Goal: Transaction & Acquisition: Obtain resource

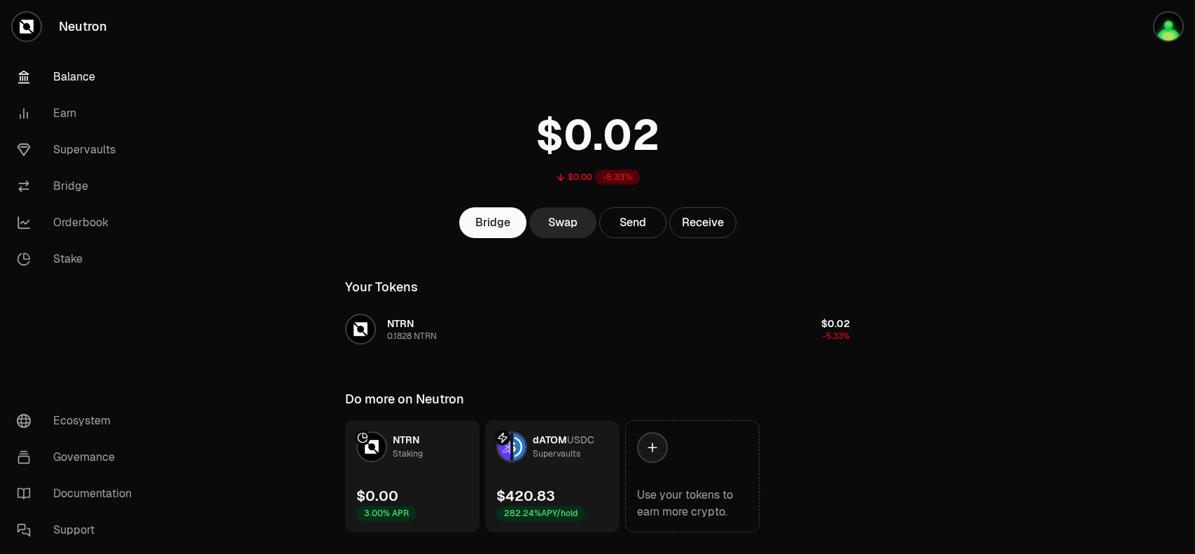
scroll to position [34, 0]
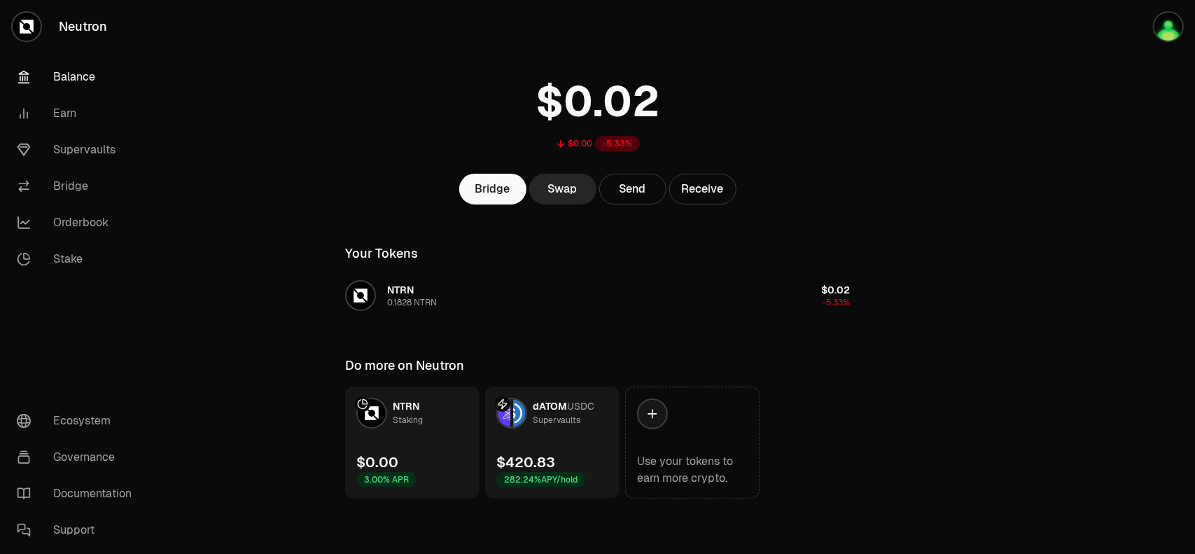
click at [544, 439] on link "dATOM USDC Supervaults $420.83 282.24% APY/hold" at bounding box center [552, 442] width 134 height 112
click at [92, 155] on link "Supervaults" at bounding box center [79, 150] width 146 height 36
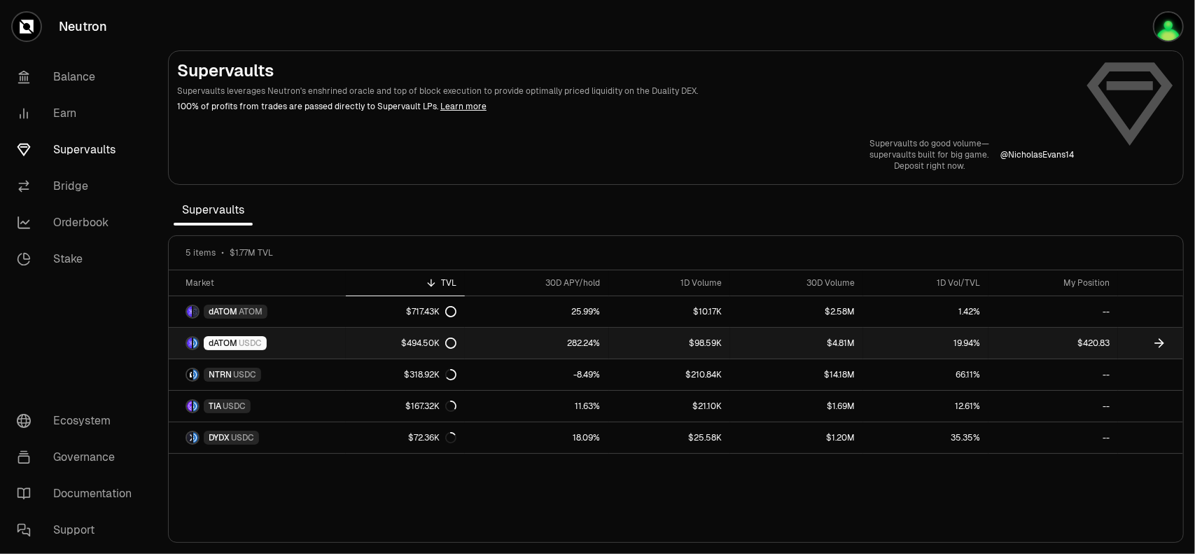
click at [278, 346] on link "dATOM USDC" at bounding box center [257, 343] width 177 height 31
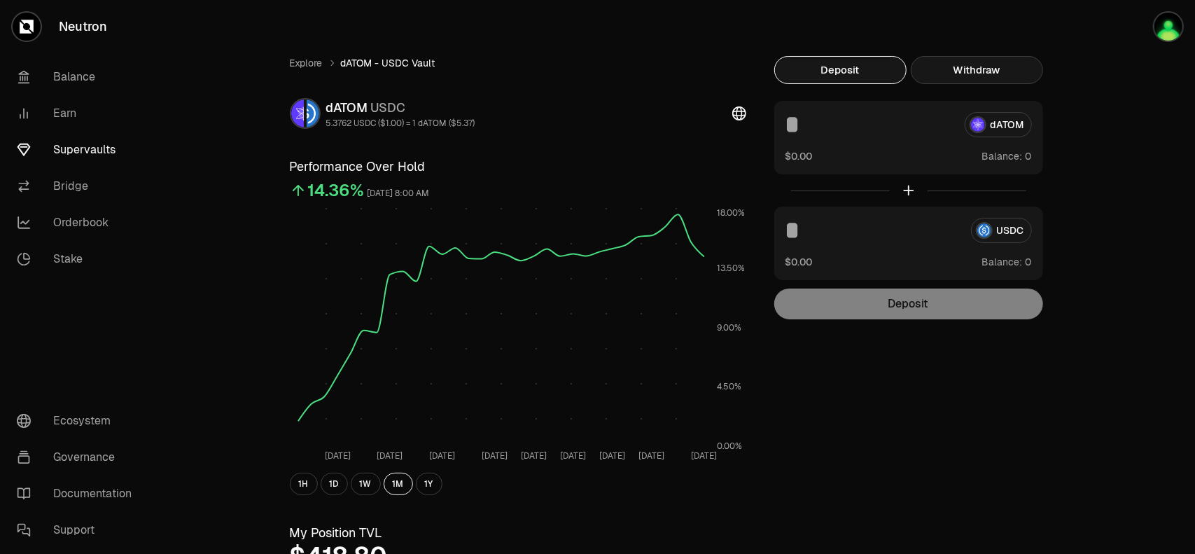
click at [966, 75] on button "Withdraw" at bounding box center [976, 70] width 132 height 28
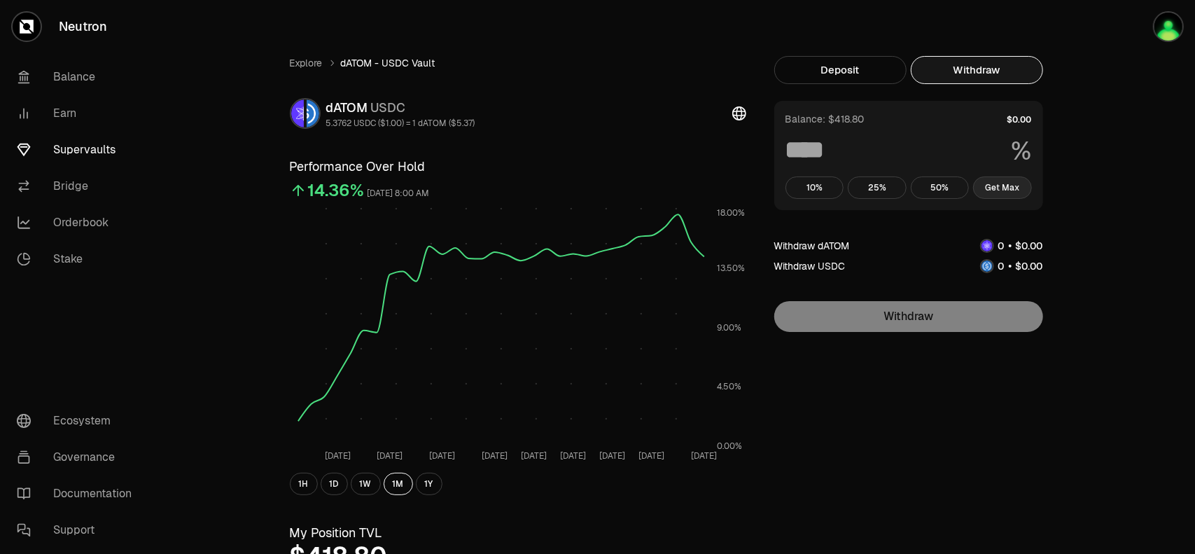
click at [998, 189] on button "Get Max" at bounding box center [1002, 187] width 59 height 22
type input "***"
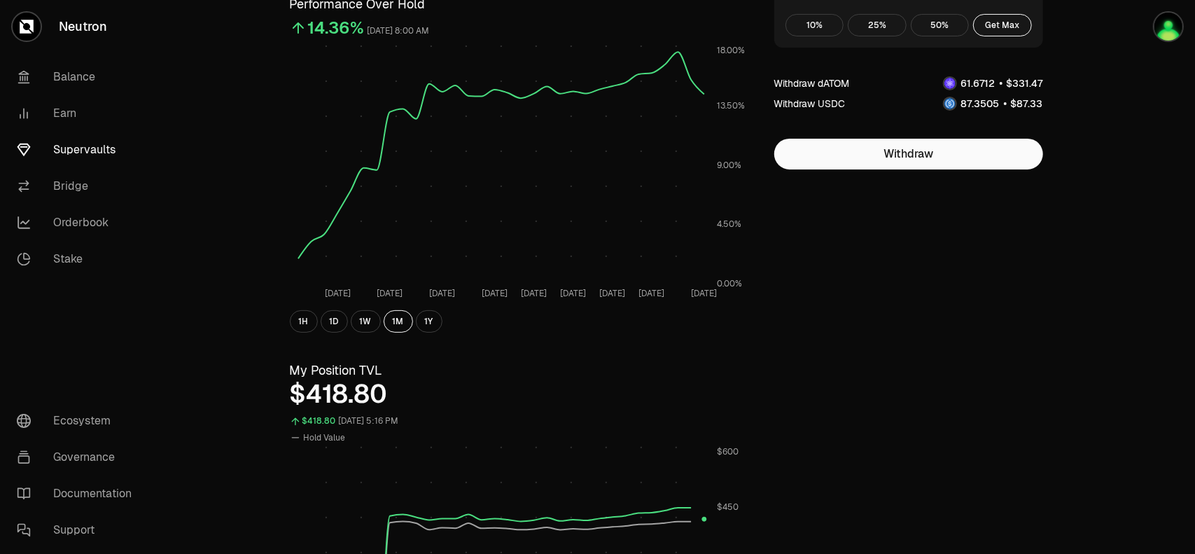
scroll to position [210, 0]
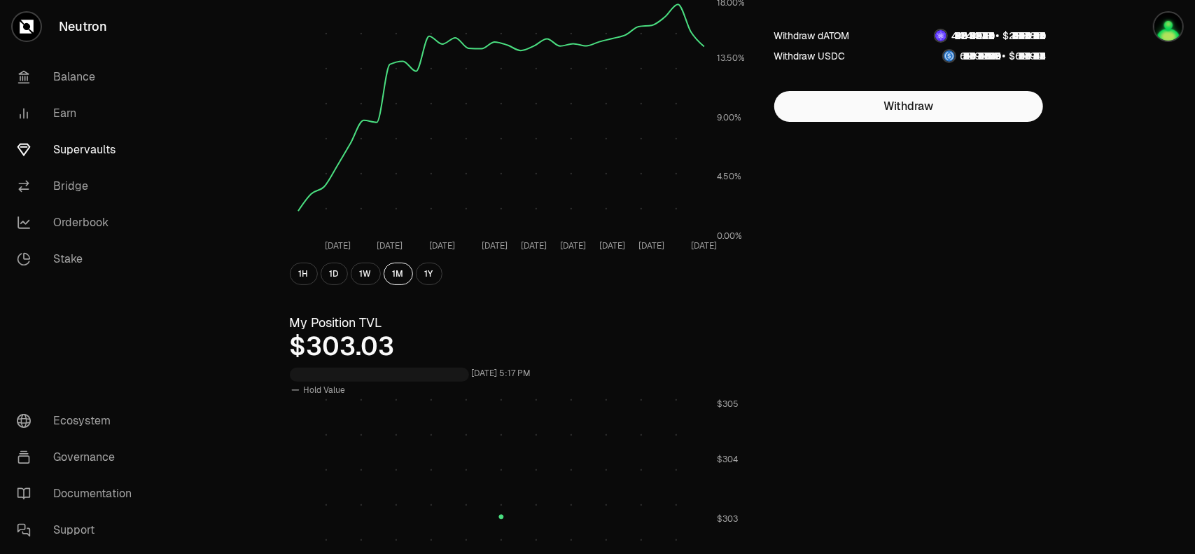
click at [950, 202] on div "Explore dATOM - USDC Vault dATOM USDC 5.3762 USDC ($1.00) = 1 dATOM ($5.37) Per…" at bounding box center [676, 443] width 806 height 1195
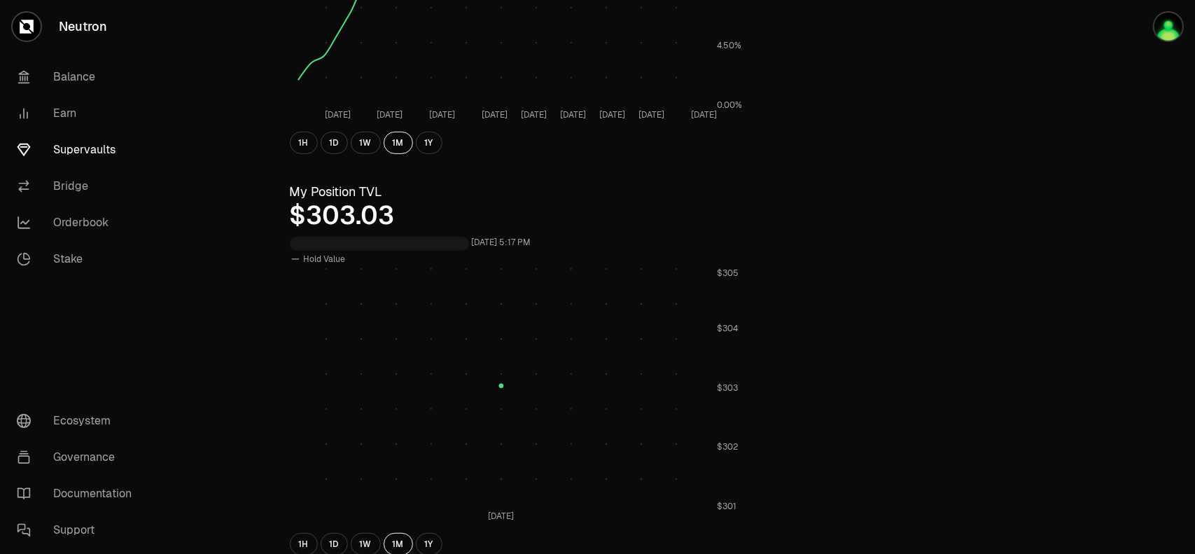
scroll to position [350, 0]
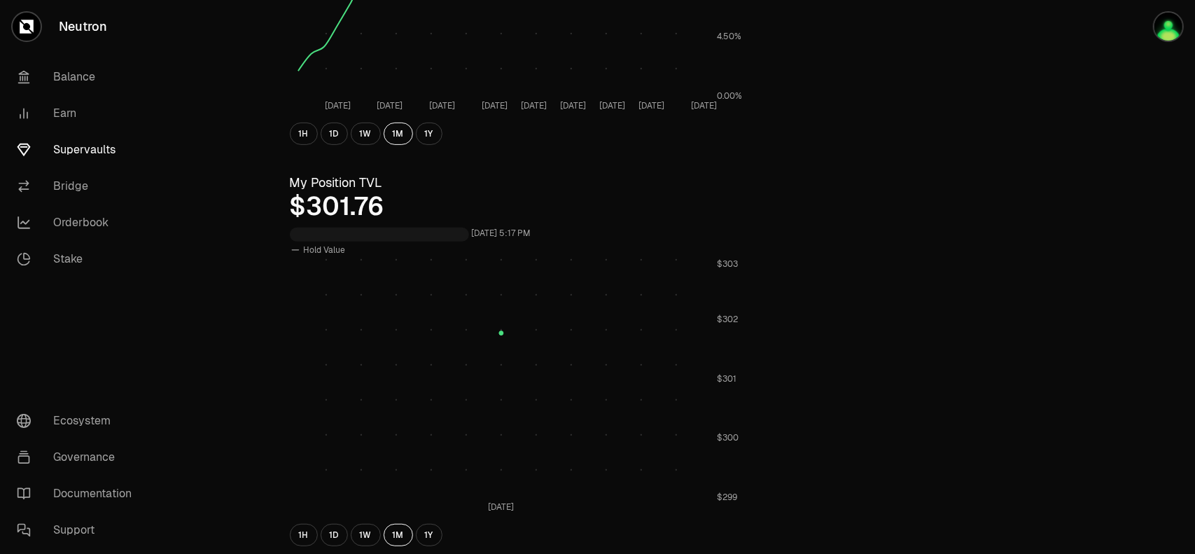
click at [1118, 323] on div "Explore dATOM - USDC Vault dATOM USDC 5.3762 USDC ($1.00) = 1 dATOM ($5.37) Per…" at bounding box center [676, 303] width 1038 height 1307
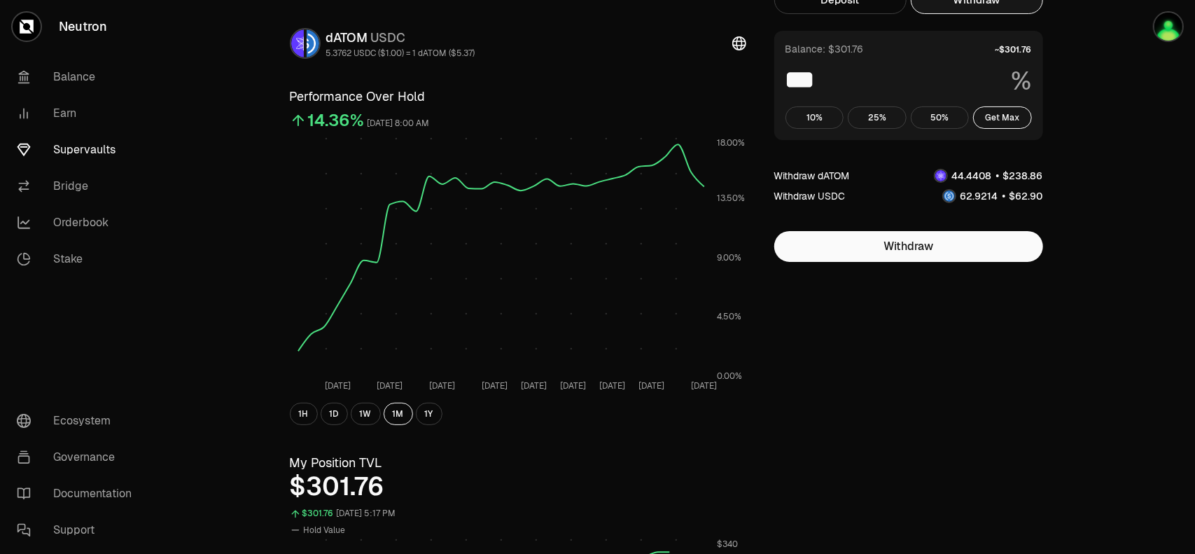
scroll to position [0, 0]
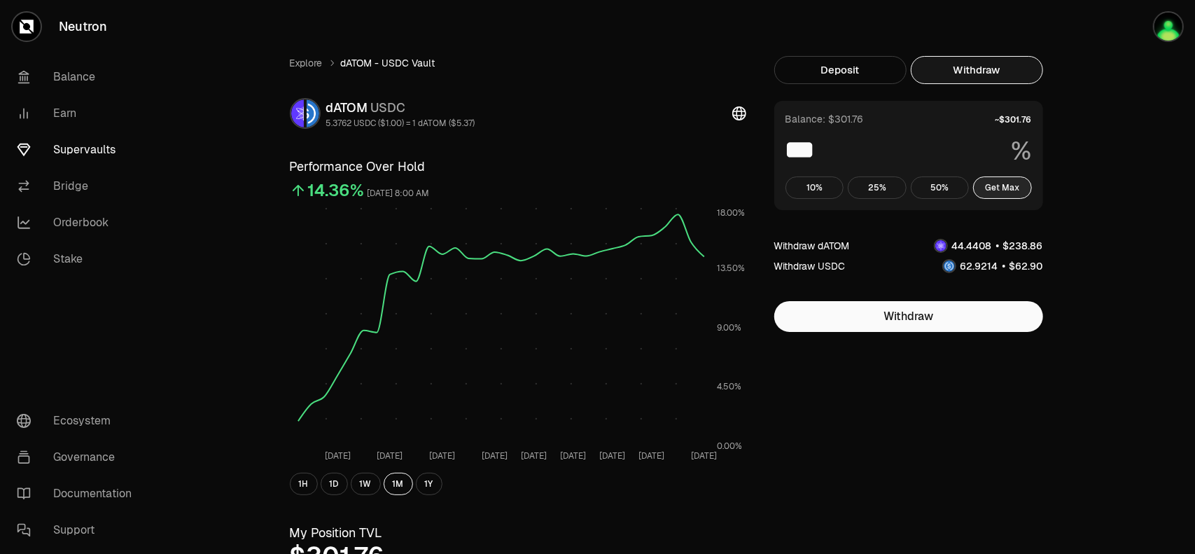
click at [1004, 190] on button "Get Max" at bounding box center [1002, 187] width 59 height 22
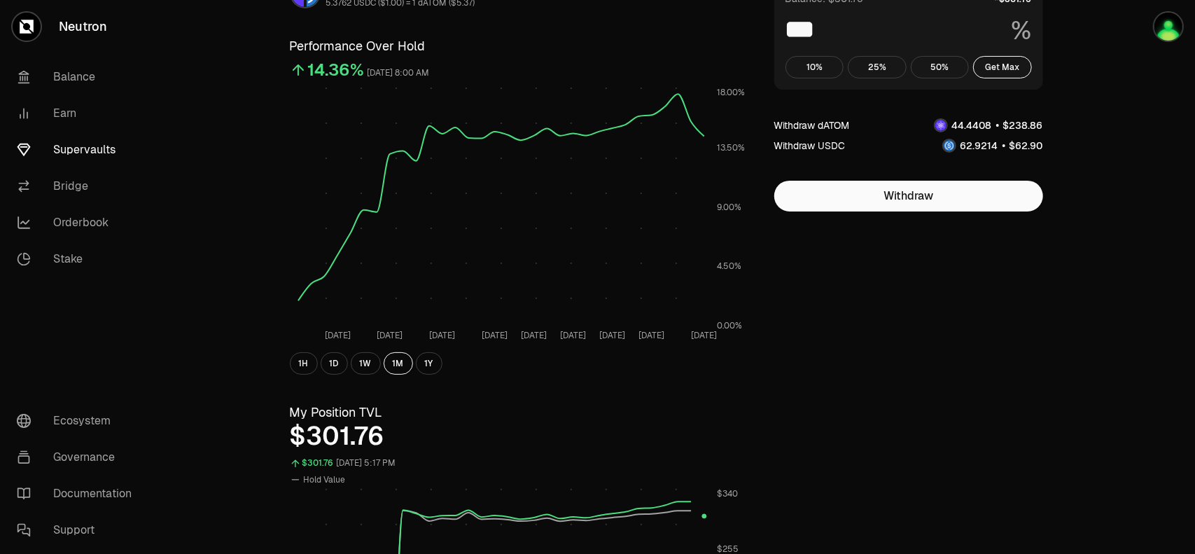
scroll to position [140, 0]
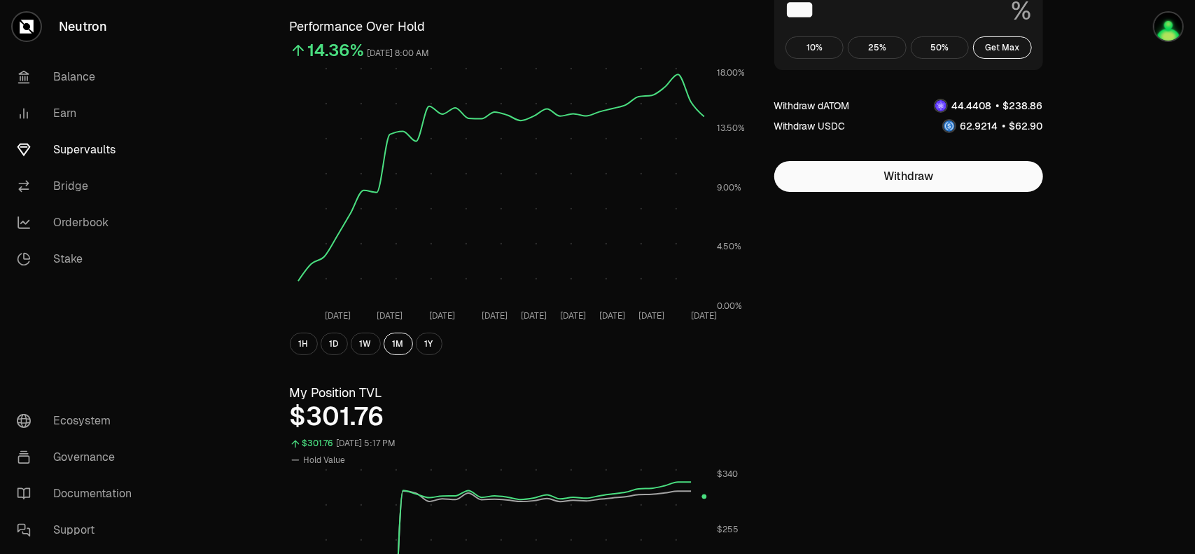
click at [1109, 370] on div "Explore dATOM - USDC Vault dATOM USDC 5.3762 USDC ($1.00) = 1 dATOM ($5.37) Per…" at bounding box center [676, 513] width 1038 height 1307
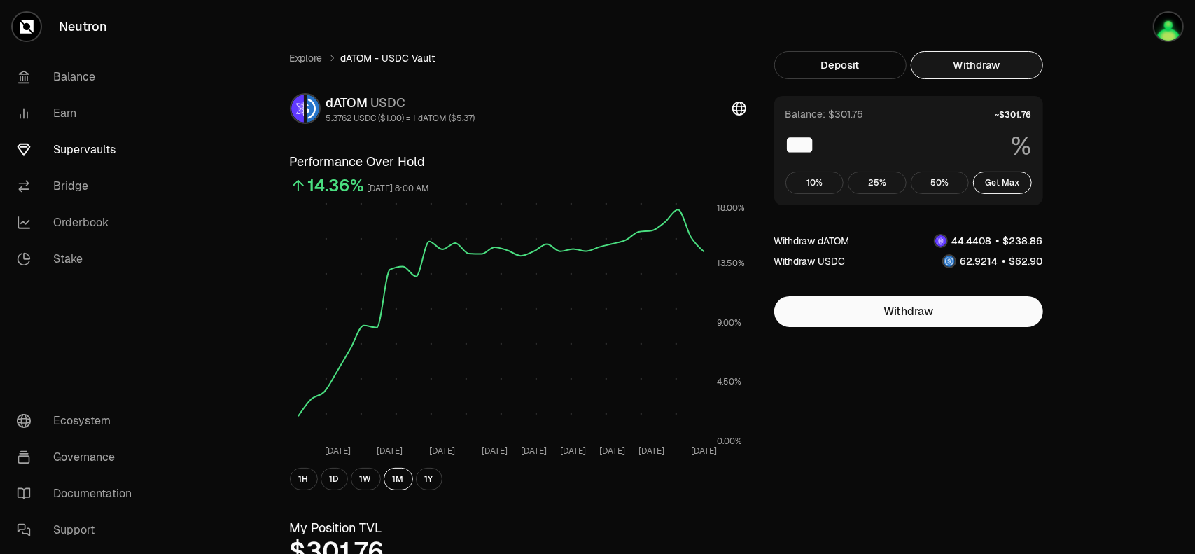
scroll to position [0, 0]
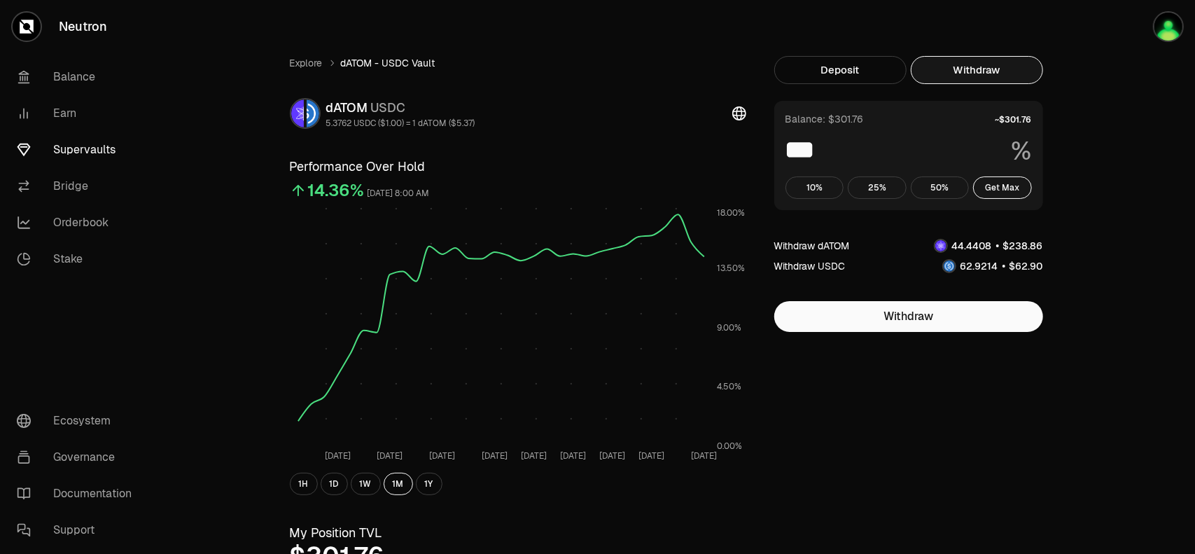
click at [84, 149] on link "Supervaults" at bounding box center [79, 150] width 146 height 36
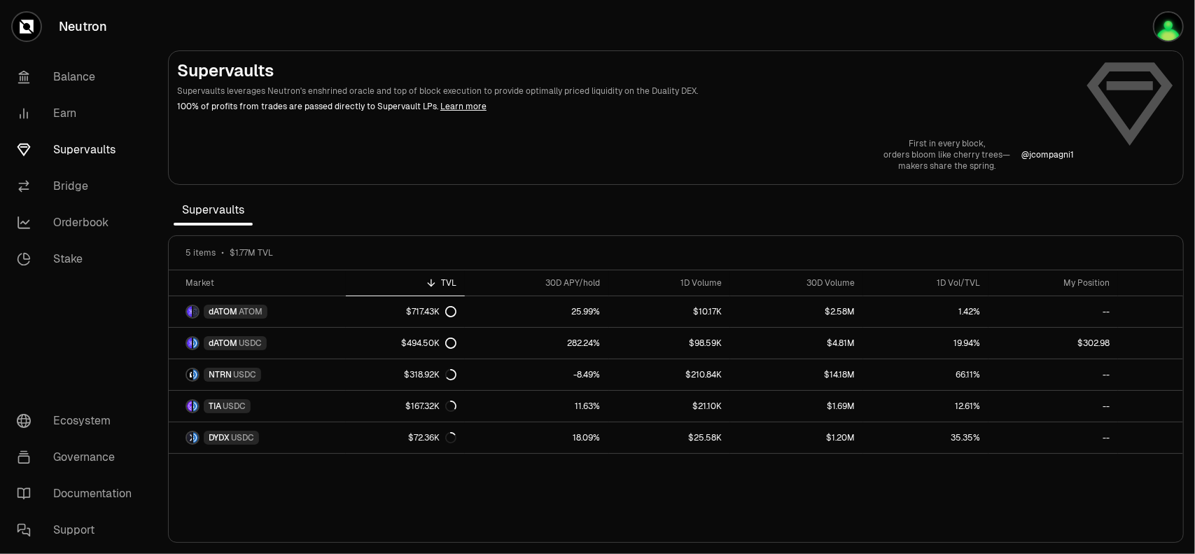
click at [84, 156] on link "Supervaults" at bounding box center [79, 150] width 146 height 36
click at [84, 150] on link "Supervaults" at bounding box center [79, 150] width 146 height 36
click at [66, 115] on link "Earn" at bounding box center [79, 113] width 146 height 36
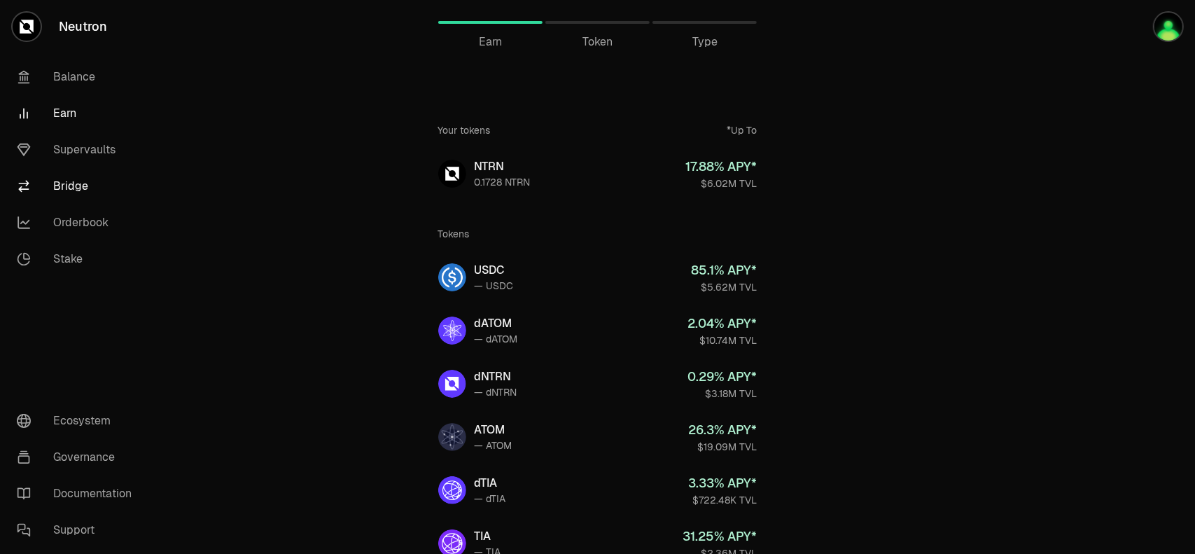
click at [75, 185] on link "Bridge" at bounding box center [79, 186] width 146 height 36
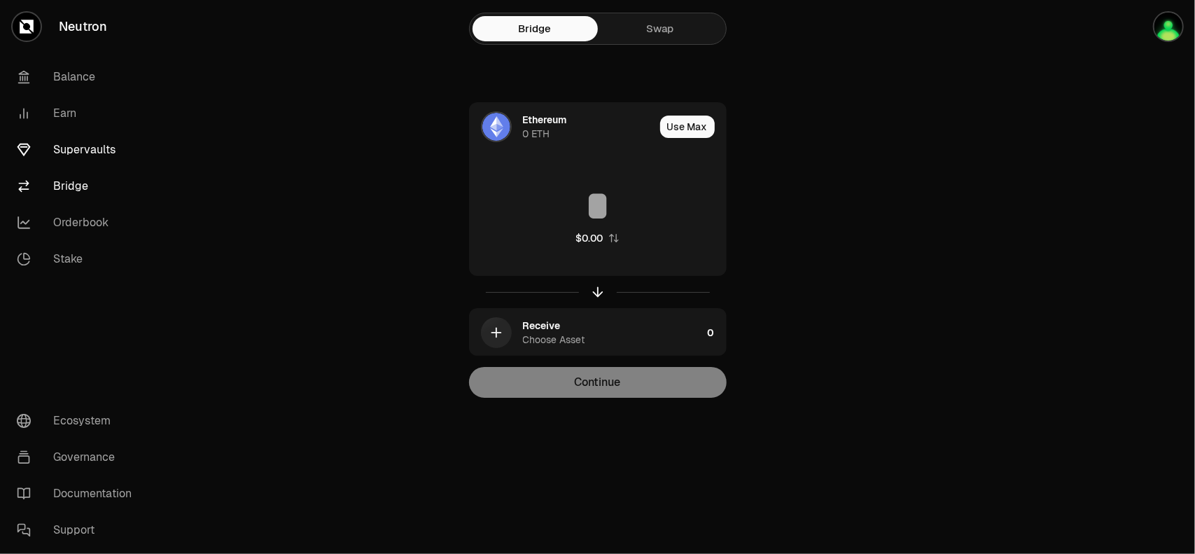
click at [84, 153] on link "Supervaults" at bounding box center [79, 150] width 146 height 36
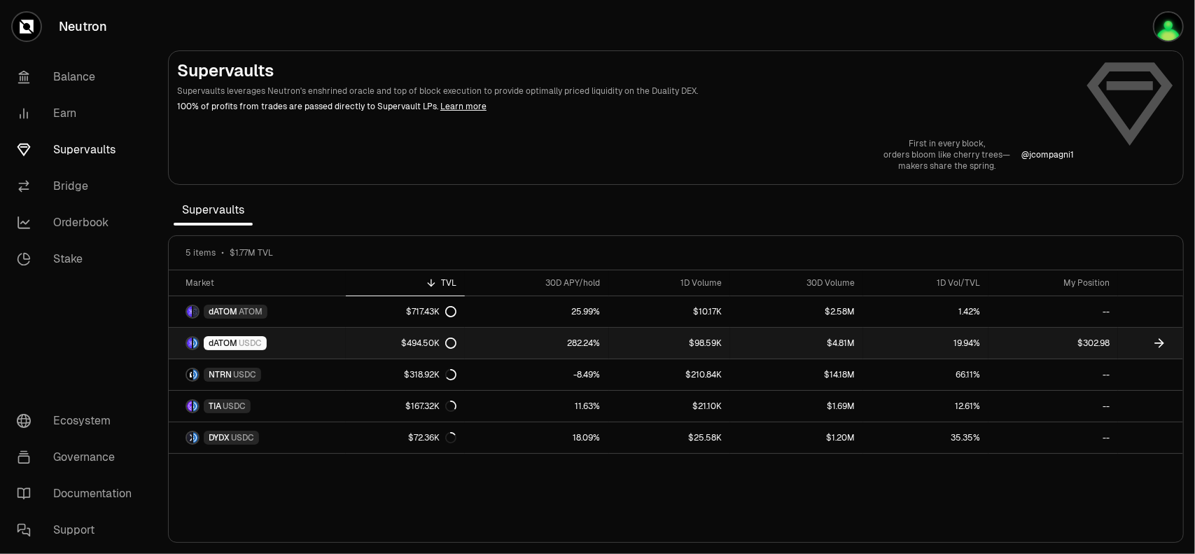
click at [263, 353] on link "dATOM USDC" at bounding box center [257, 343] width 177 height 31
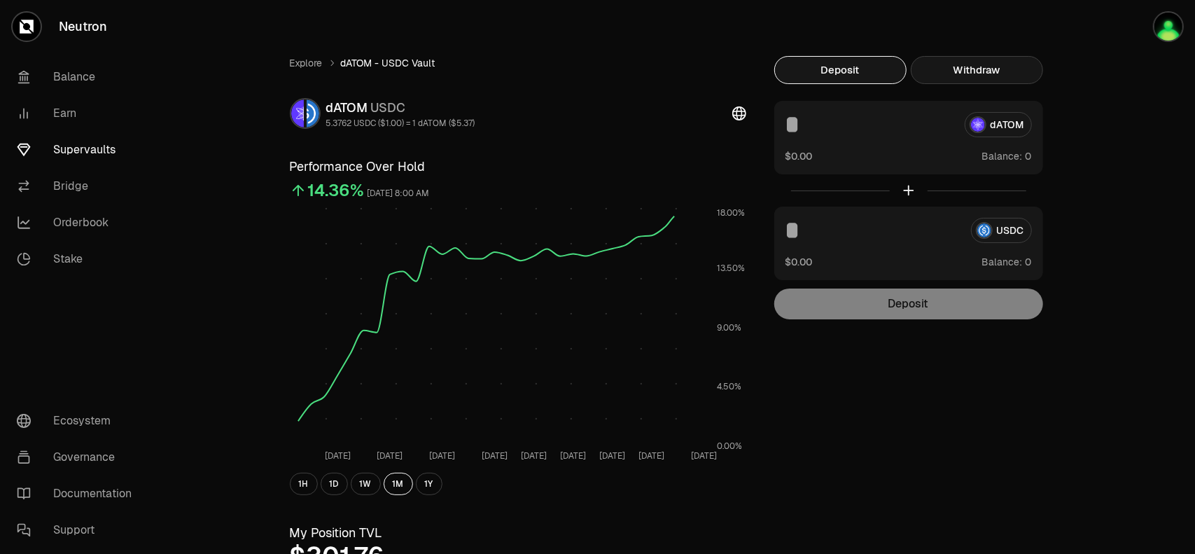
click at [955, 71] on button "Withdraw" at bounding box center [976, 70] width 132 height 28
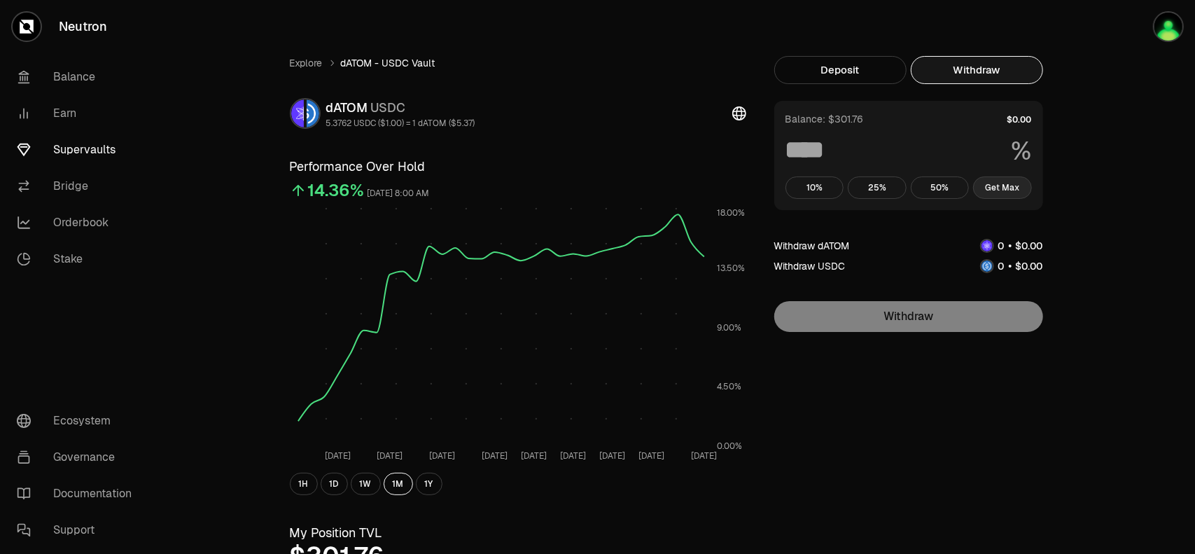
click at [1002, 188] on button "Get Max" at bounding box center [1002, 187] width 59 height 22
type input "***"
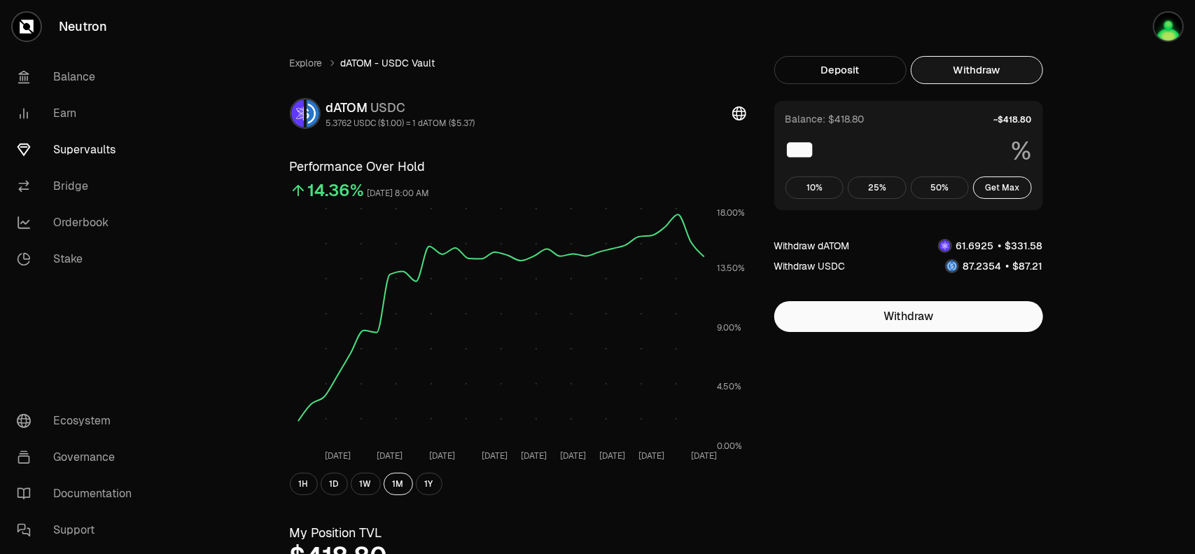
click at [820, 76] on button "Deposit" at bounding box center [840, 70] width 132 height 28
click at [971, 76] on button "Withdraw" at bounding box center [976, 70] width 132 height 28
click at [1011, 186] on button "Get Max" at bounding box center [1002, 187] width 59 height 22
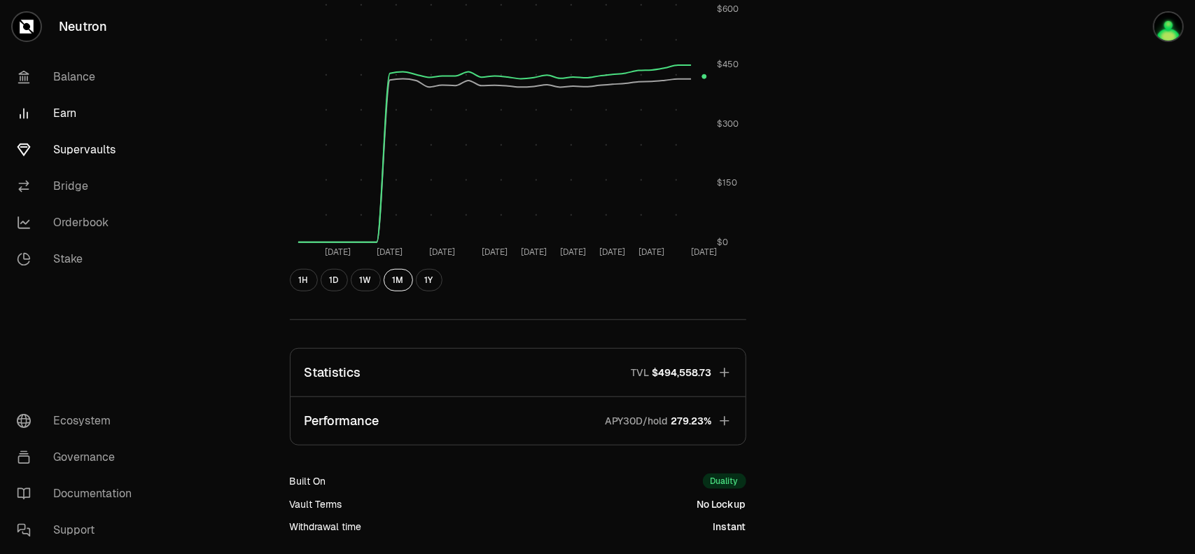
scroll to position [600, 0]
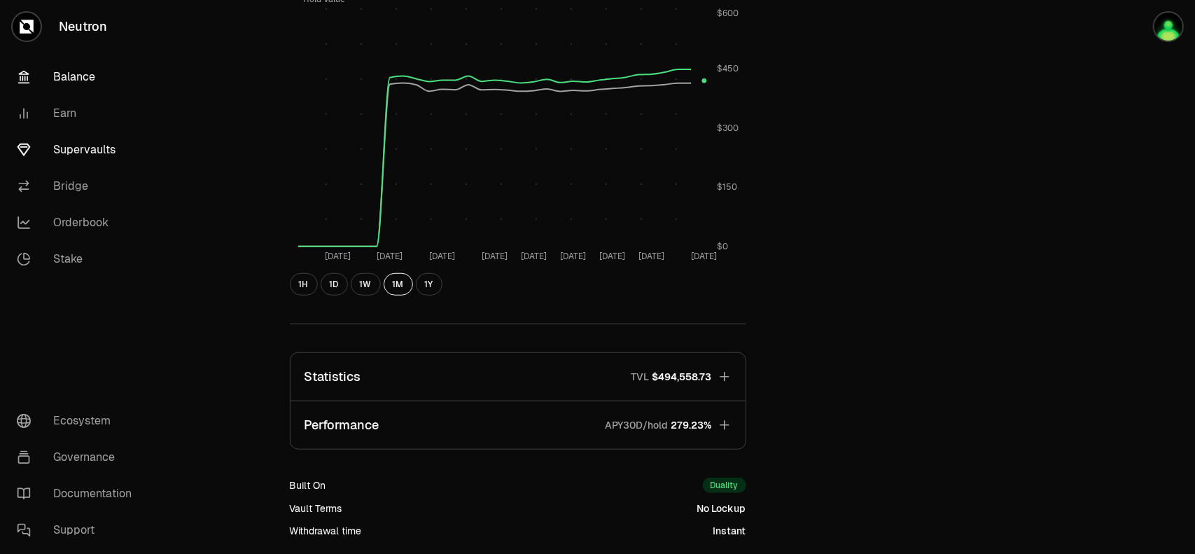
click at [76, 85] on link "Balance" at bounding box center [79, 77] width 146 height 36
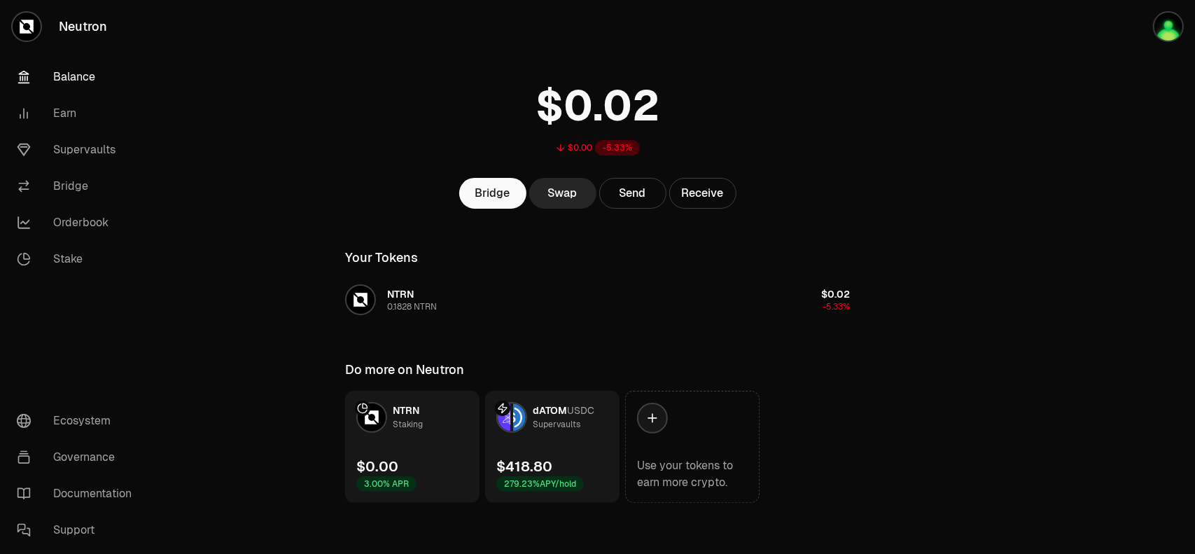
scroll to position [34, 0]
